Goal: Task Accomplishment & Management: Manage account settings

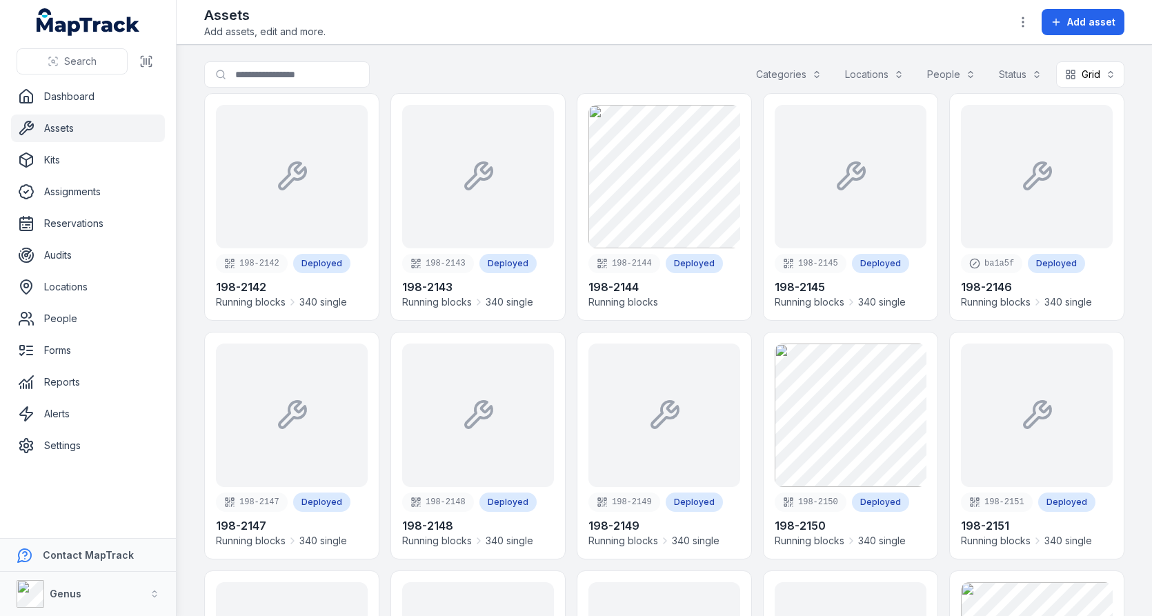
click at [63, 279] on link "Locations" at bounding box center [88, 287] width 154 height 28
click at [565, 63] on div "Search for assets Categories Locations People Status Grid ****" at bounding box center [664, 77] width 920 height 32
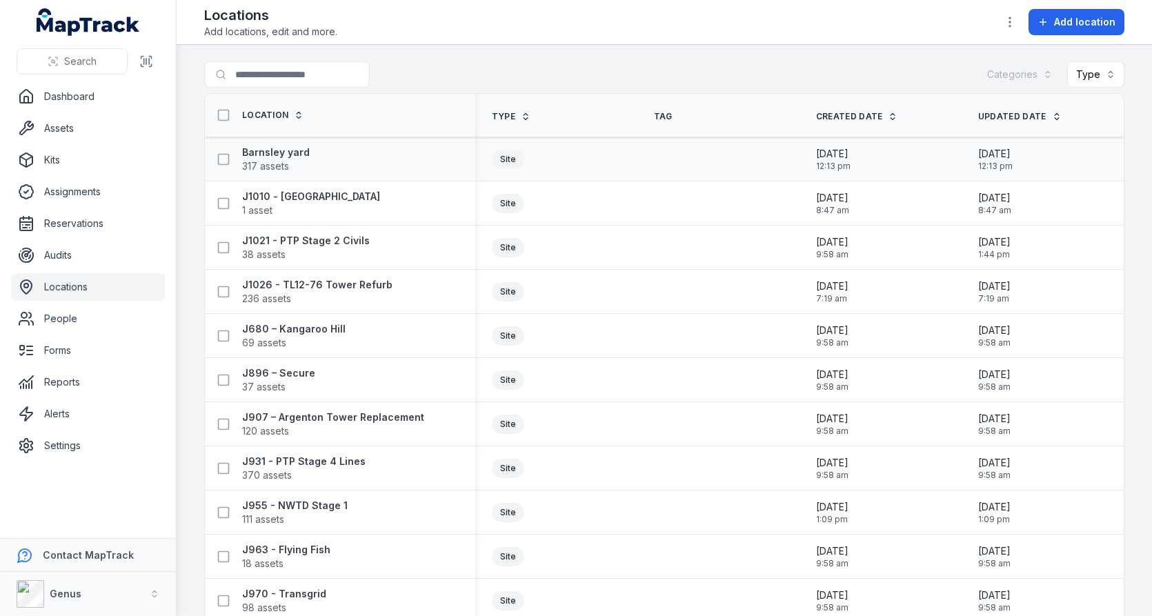
click at [254, 173] on div "Barnsley yard 317 assets" at bounding box center [340, 159] width 270 height 39
click at [266, 166] on span "317 assets" at bounding box center [265, 166] width 47 height 14
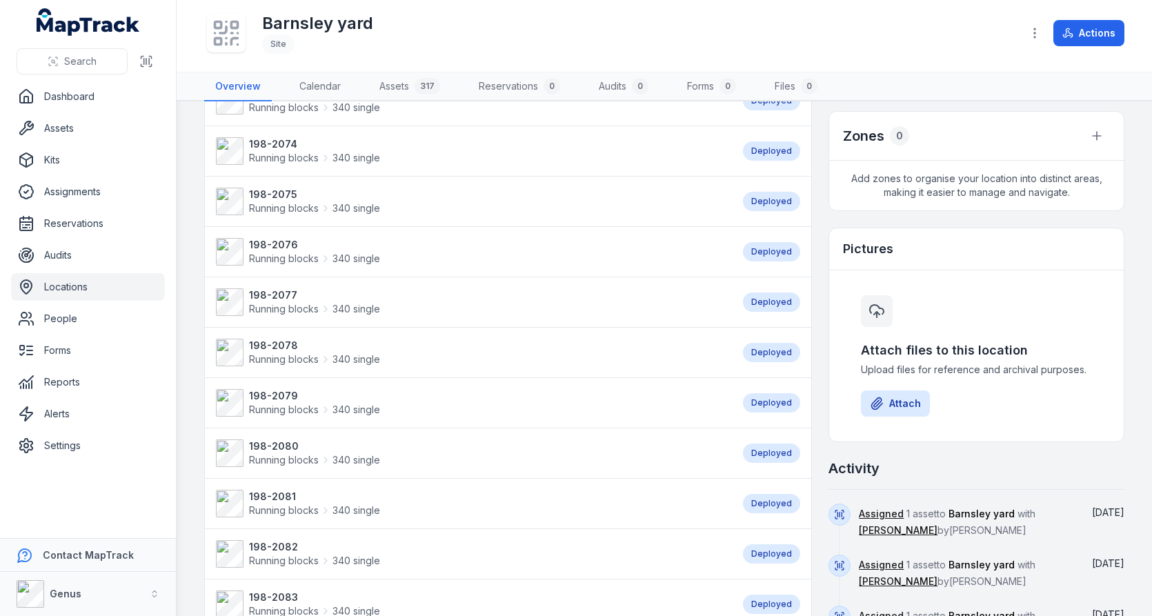
scroll to position [45, 0]
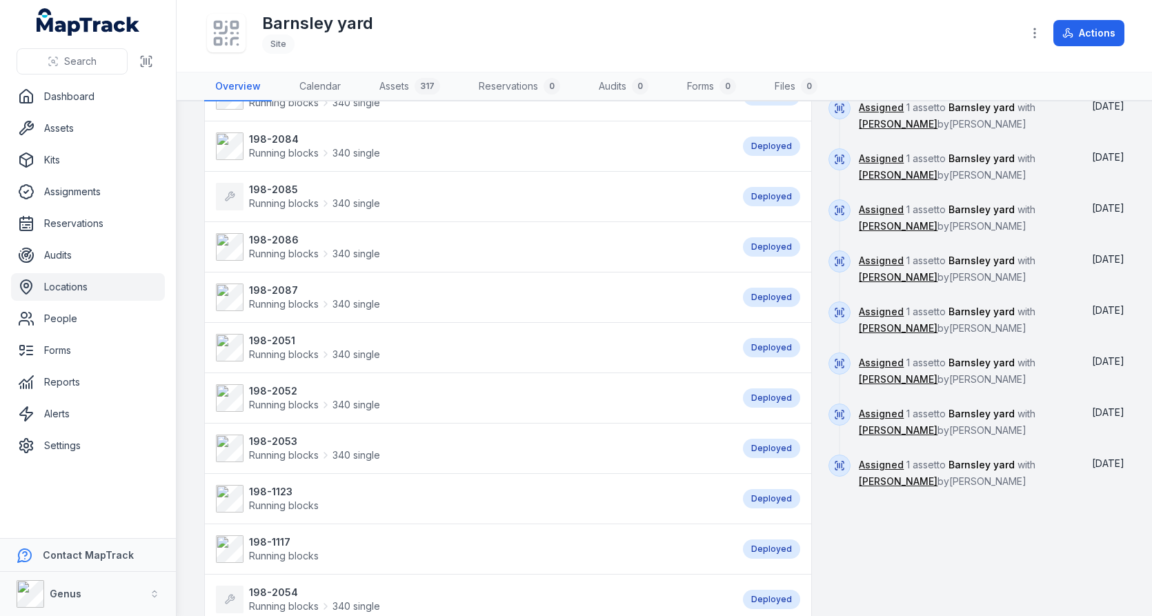
scroll to position [457, 0]
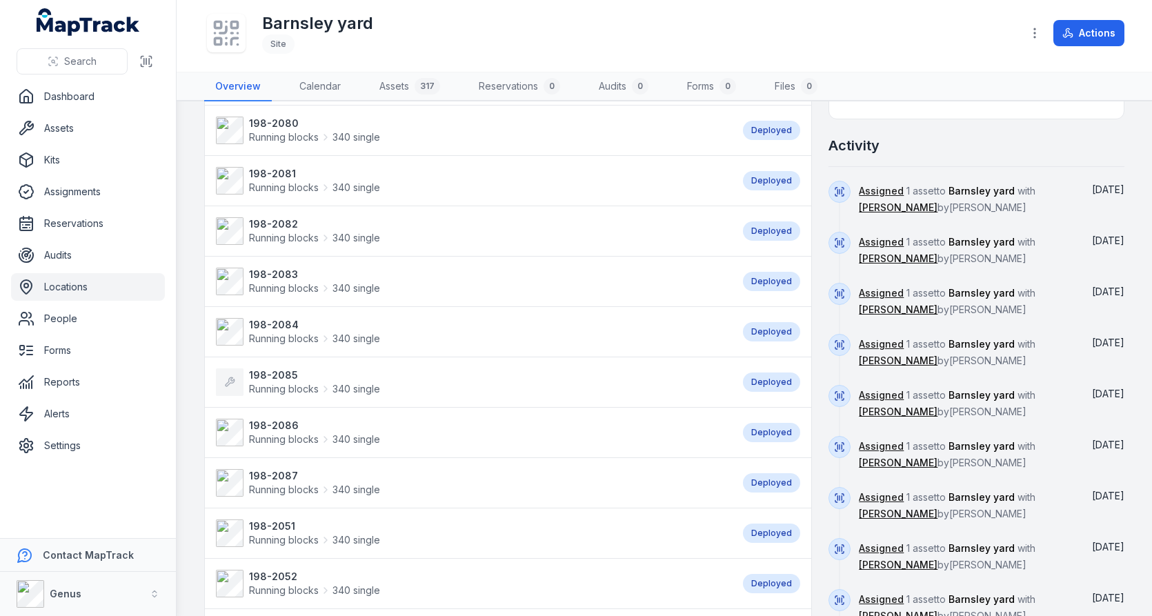
click at [817, 281] on div "Assets 317 198-2072 Running blocks 340 single Deployed 198-2073 Running blocks …" at bounding box center [664, 435] width 920 height 1548
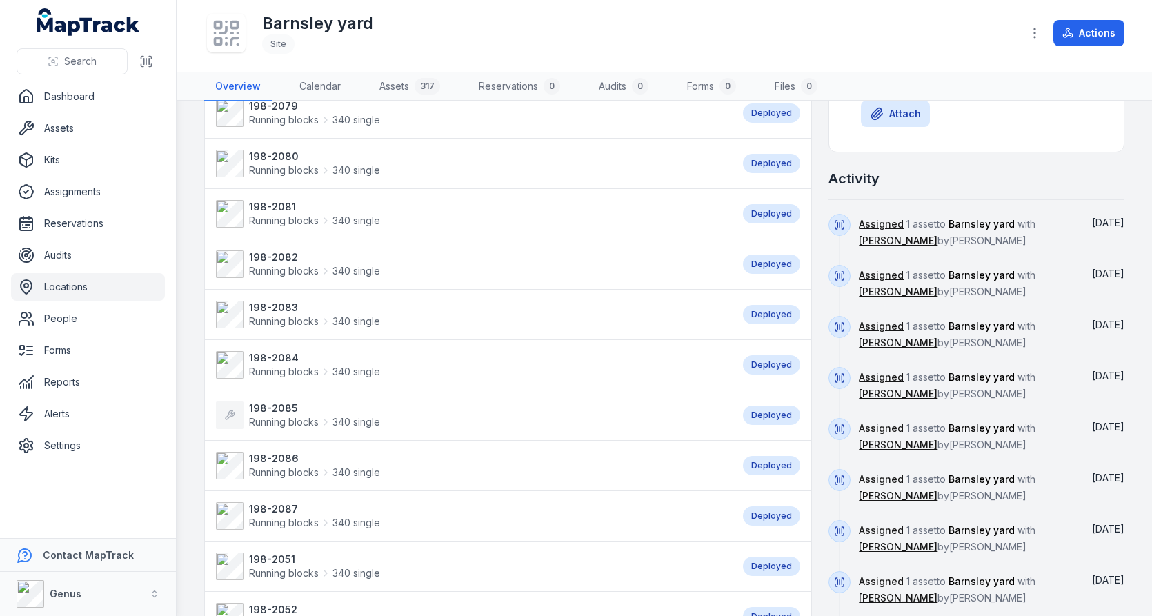
scroll to position [555, 0]
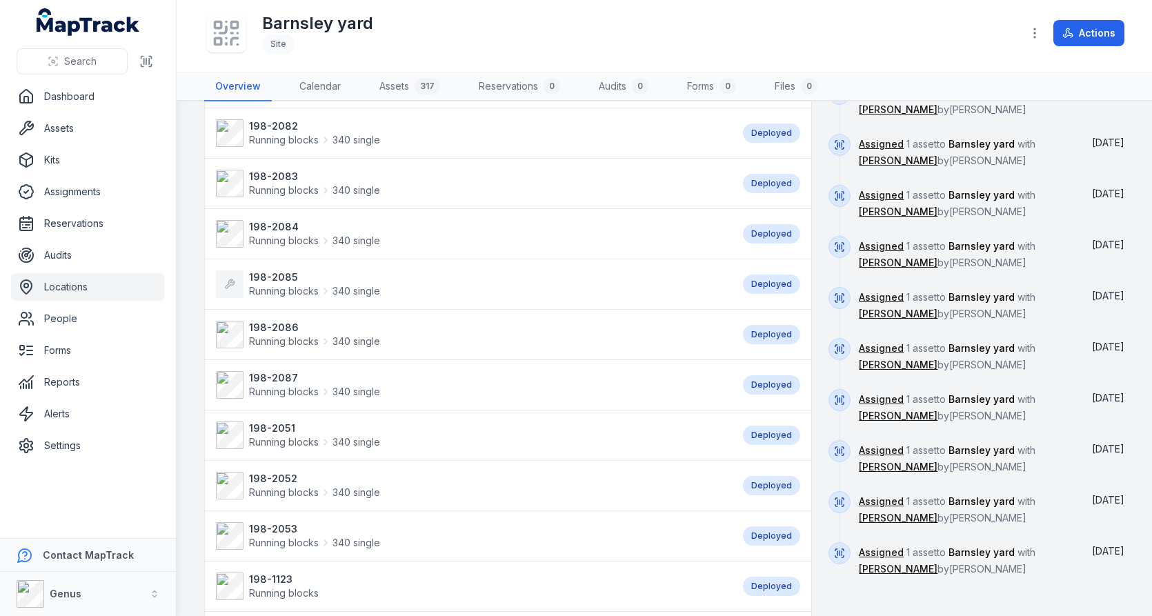
click at [276, 270] on strong "198-2085" at bounding box center [314, 277] width 131 height 14
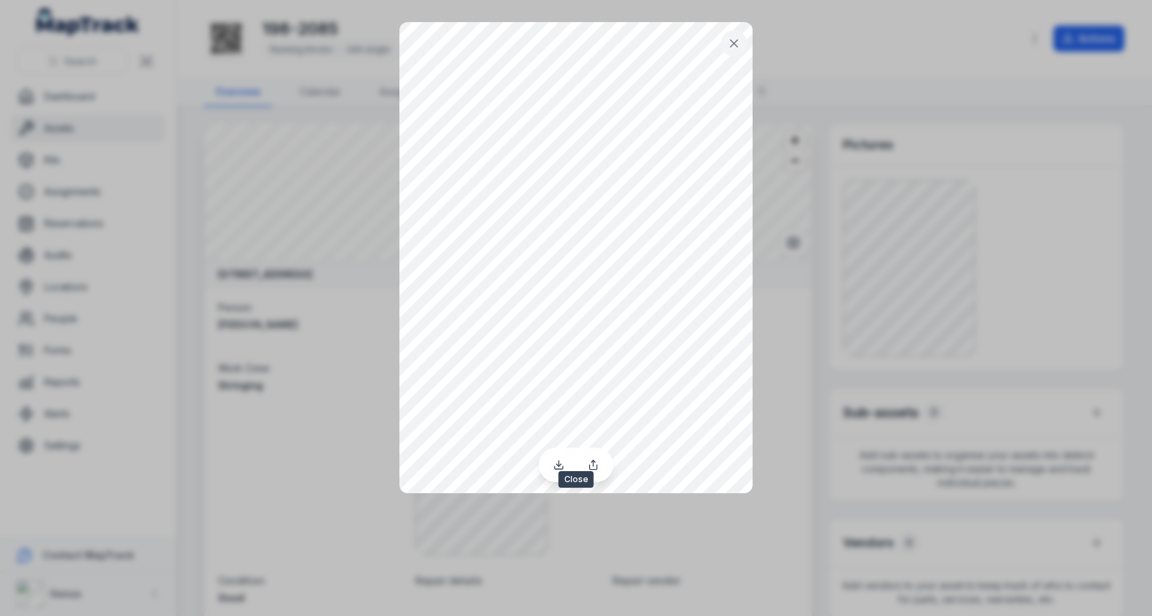
click at [738, 48] on icon at bounding box center [734, 44] width 14 height 14
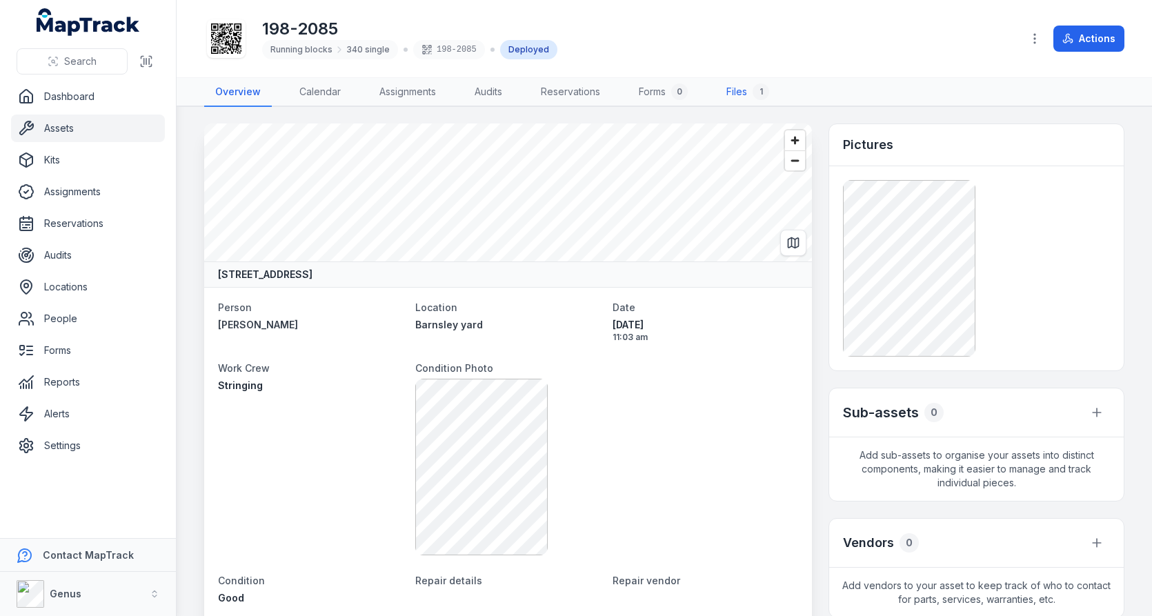
click at [745, 79] on link "Files 1" at bounding box center [747, 92] width 65 height 29
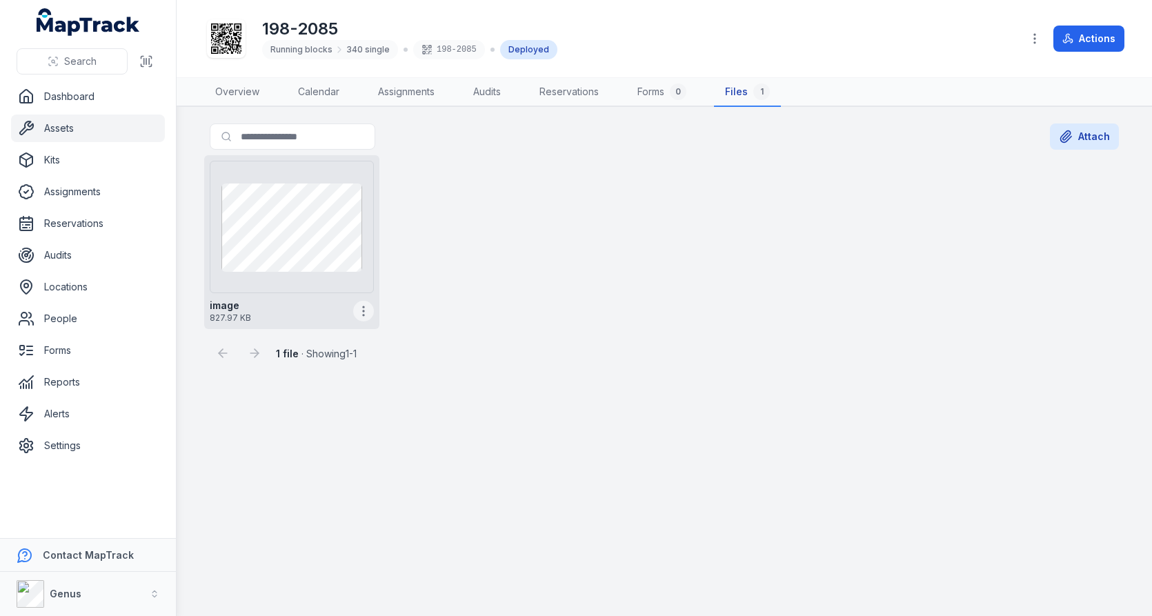
click at [365, 307] on icon "button" at bounding box center [364, 311] width 14 height 14
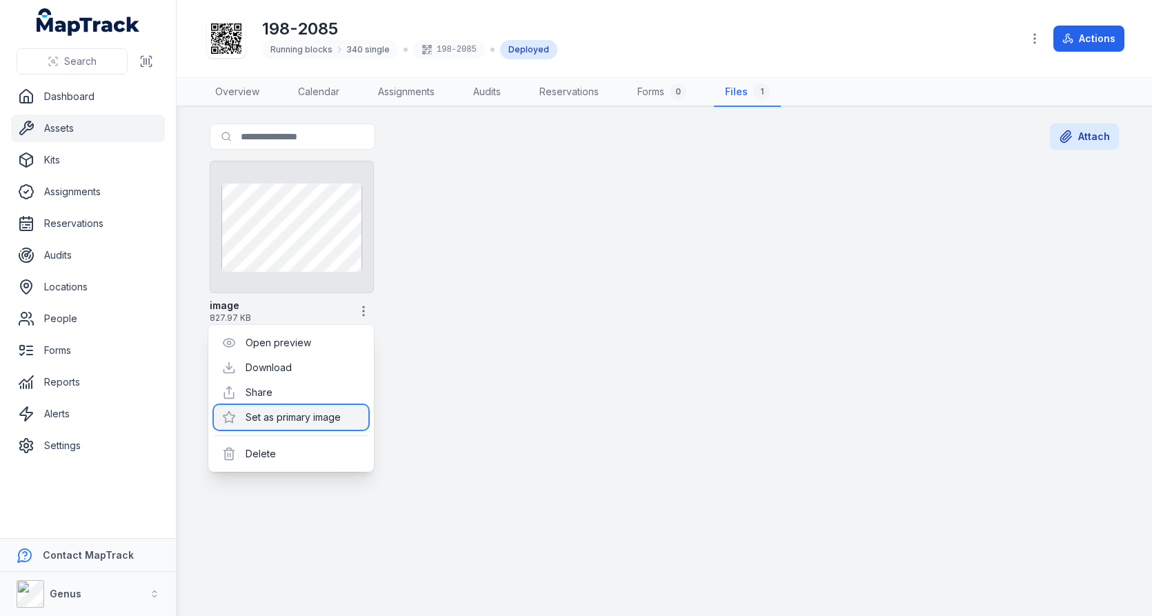
click at [301, 407] on div "Set as primary image" at bounding box center [291, 417] width 154 height 25
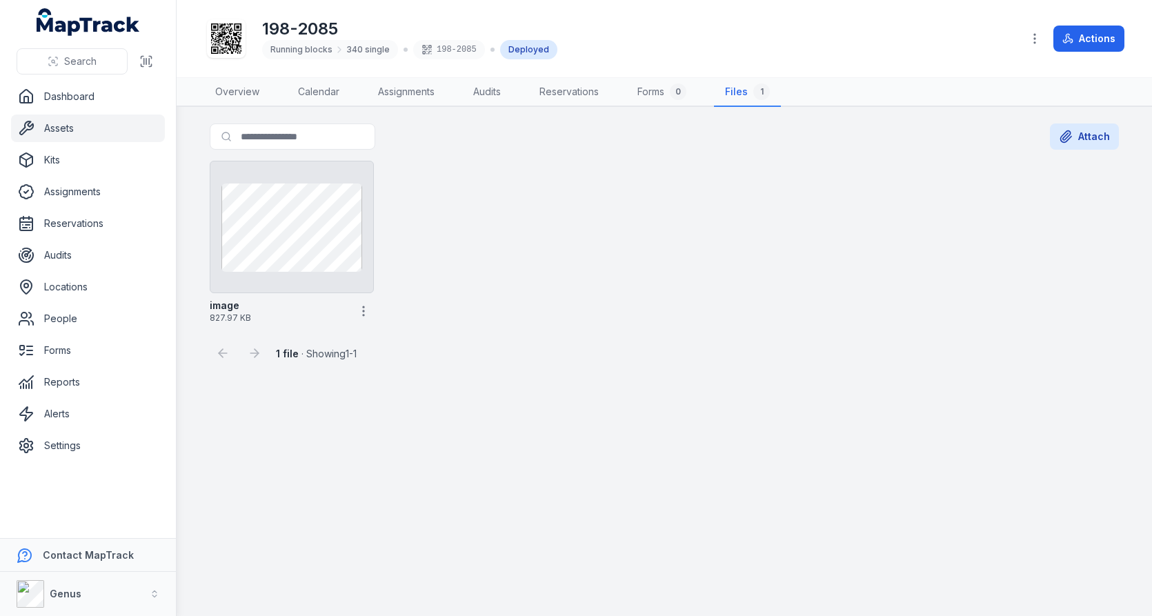
click at [446, 370] on main "Search for files Attach image 827.97 KB 1 file · Showing 1 - 1 Return Reassign" at bounding box center [664, 361] width 975 height 509
